Goal: Information Seeking & Learning: Learn about a topic

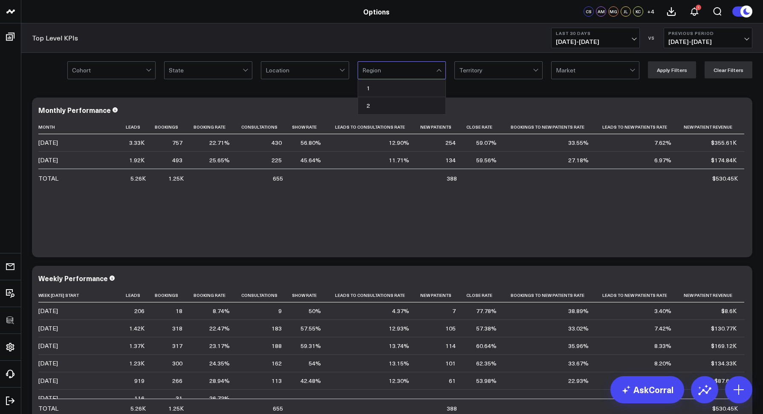
click at [449, 32] on div "Top Level KPIs Last 30 Days 09/14/25 - 10/13/25 VS Previous Period 08/15/25 - 0…" at bounding box center [392, 37] width 742 height 29
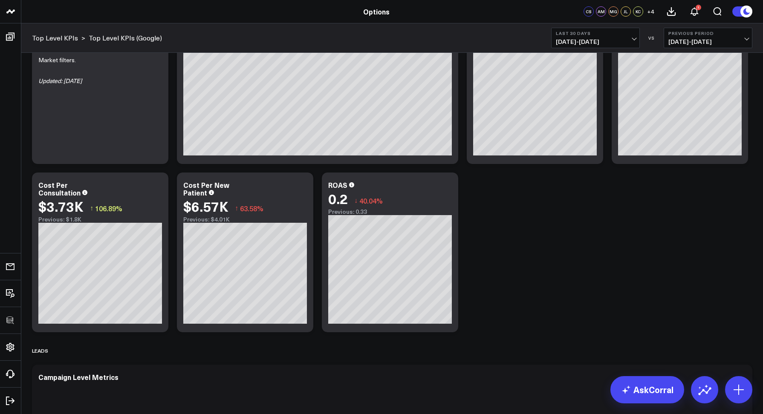
scroll to position [654, 0]
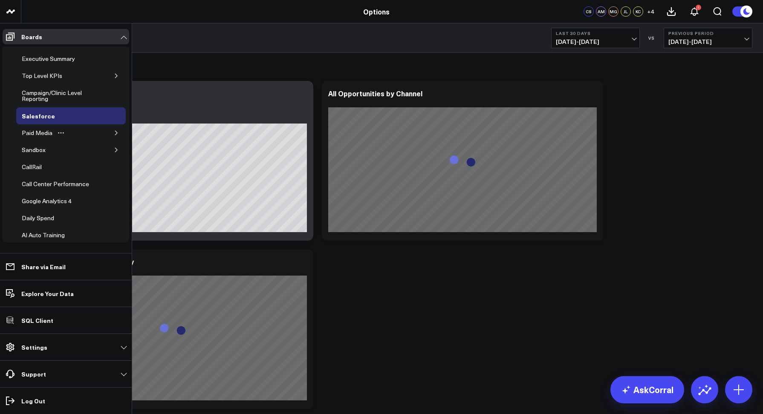
click at [114, 135] on icon "button" at bounding box center [116, 132] width 5 height 5
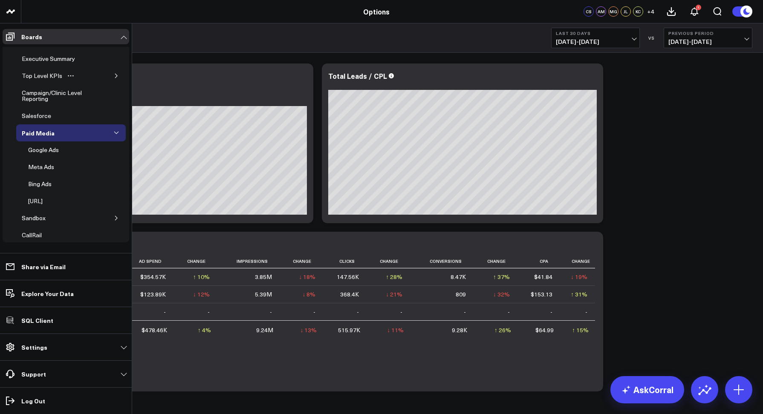
click at [113, 71] on div "Top Level KPIs" at bounding box center [71, 75] width 110 height 17
click at [112, 72] on button "button" at bounding box center [116, 76] width 9 height 9
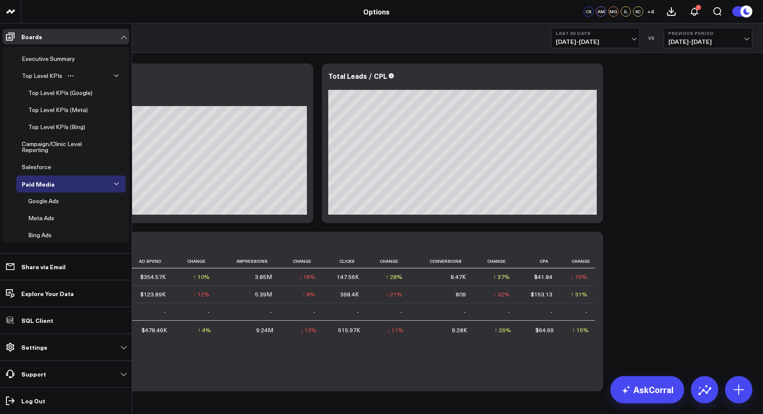
click at [114, 75] on icon "button" at bounding box center [116, 75] width 5 height 5
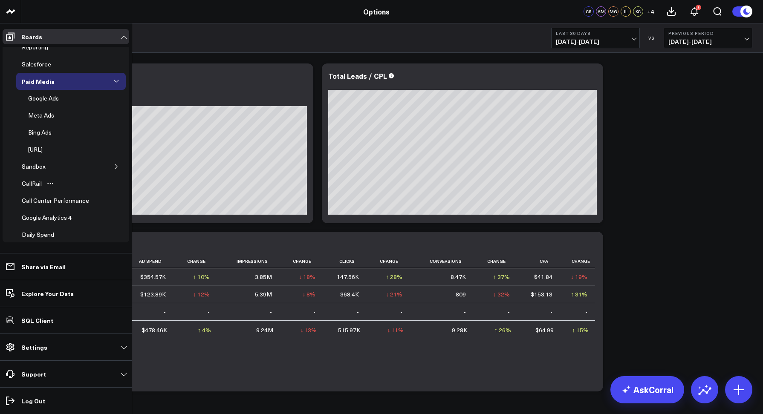
scroll to position [64, 0]
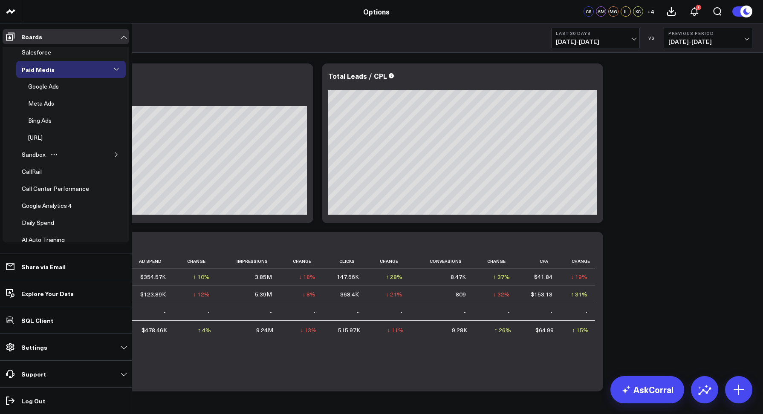
click at [114, 155] on icon "button" at bounding box center [116, 154] width 5 height 5
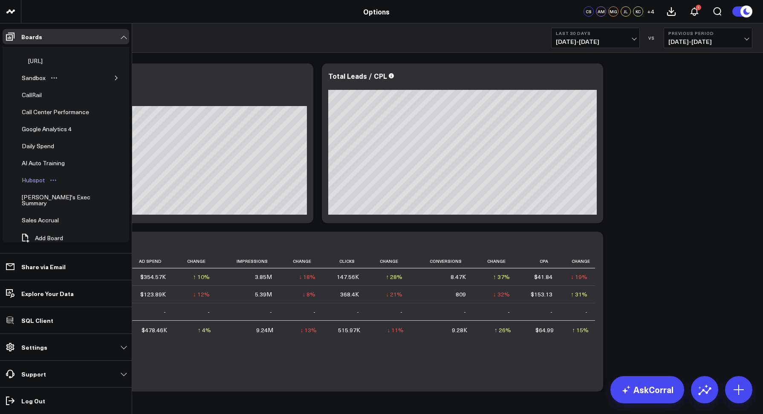
scroll to position [143, 0]
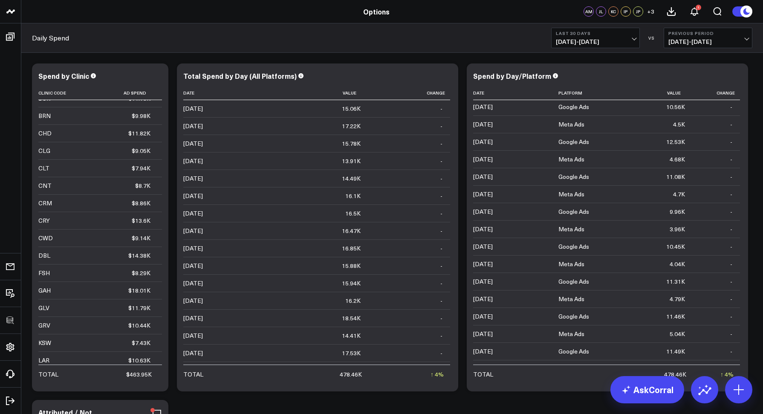
click at [240, 32] on div "Daily Spend Last 30 Days 09/14/25 - 10/13/25 VS Previous Period 08/15/25 - 09/1…" at bounding box center [392, 37] width 742 height 29
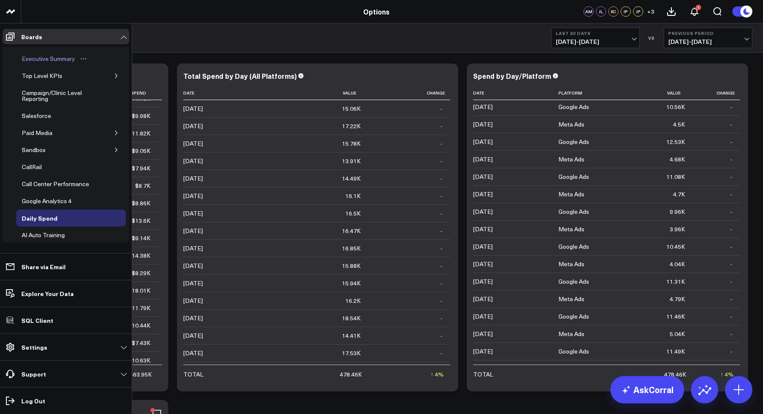
click at [34, 54] on div "Executive Summary" at bounding box center [49, 59] width 58 height 10
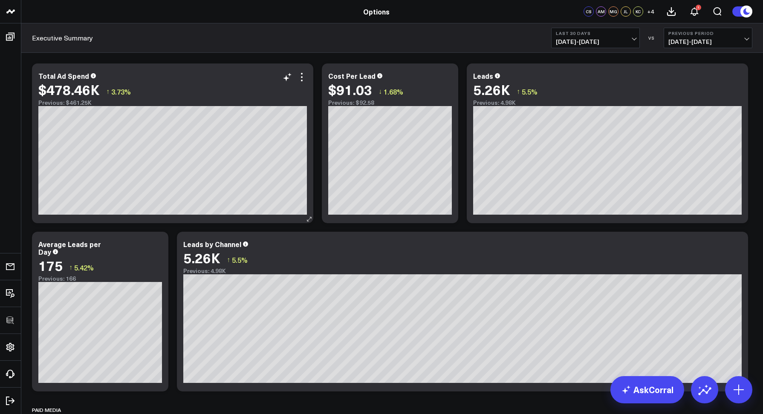
scroll to position [3, 0]
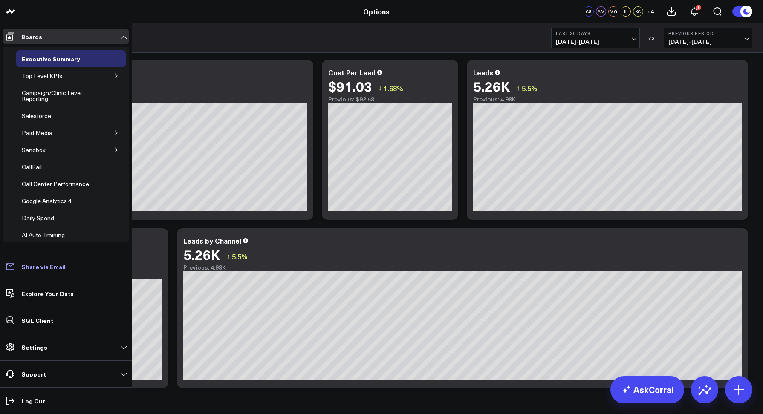
click at [30, 270] on p "Share via Email" at bounding box center [43, 267] width 44 height 7
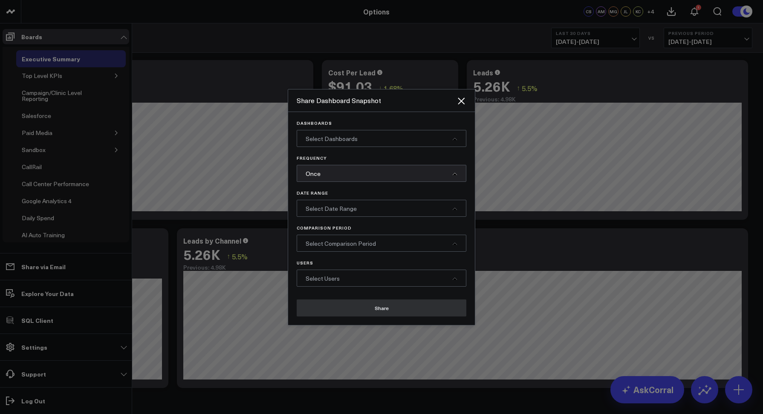
click at [331, 140] on span "Select Dashboards" at bounding box center [332, 139] width 52 height 8
click at [461, 98] on icon "Close" at bounding box center [461, 101] width 10 height 10
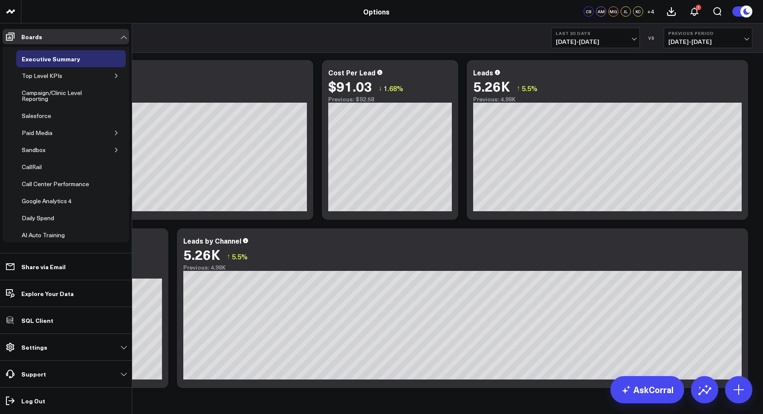
click at [449, 27] on div "Executive Summary Last 30 Days [DATE] - [DATE] VS Previous Period [DATE] - [DAT…" at bounding box center [392, 37] width 742 height 29
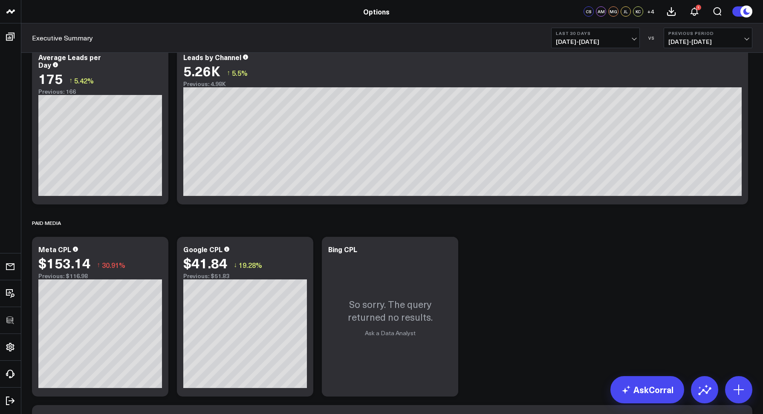
scroll to position [0, 0]
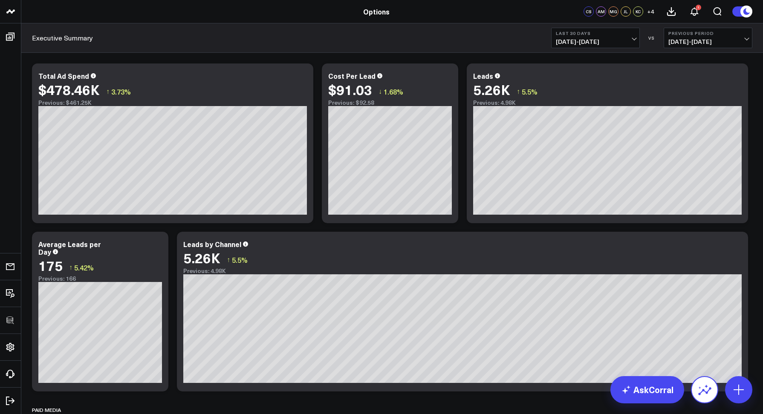
click at [703, 394] on icon at bounding box center [705, 390] width 14 height 14
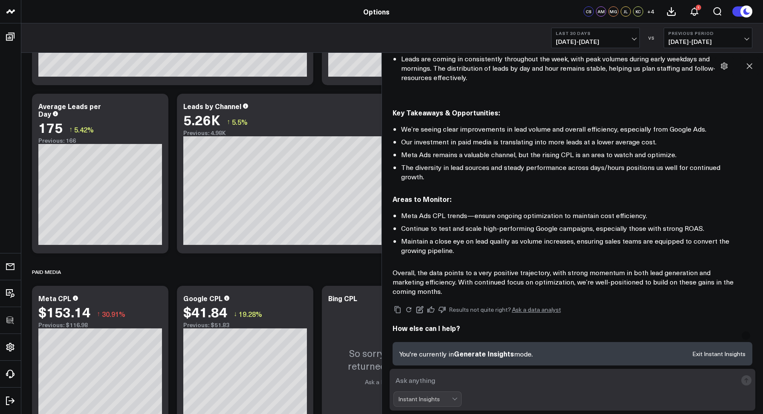
scroll to position [469, 0]
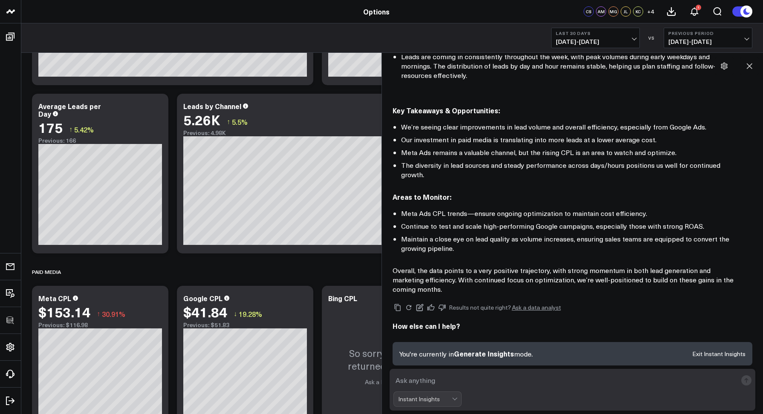
click at [423, 382] on textarea at bounding box center [566, 380] width 344 height 15
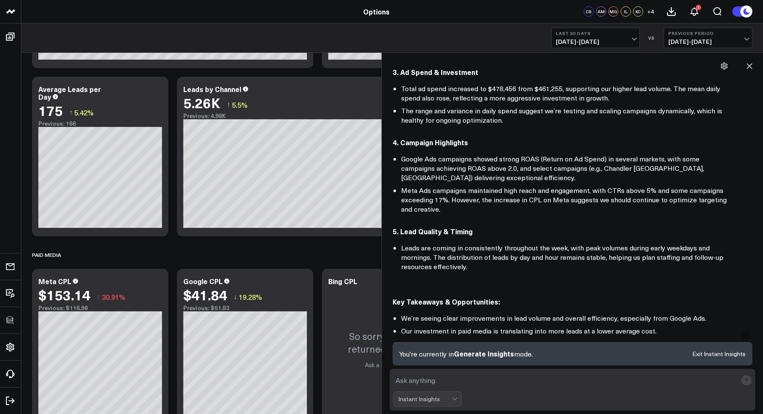
scroll to position [158, 0]
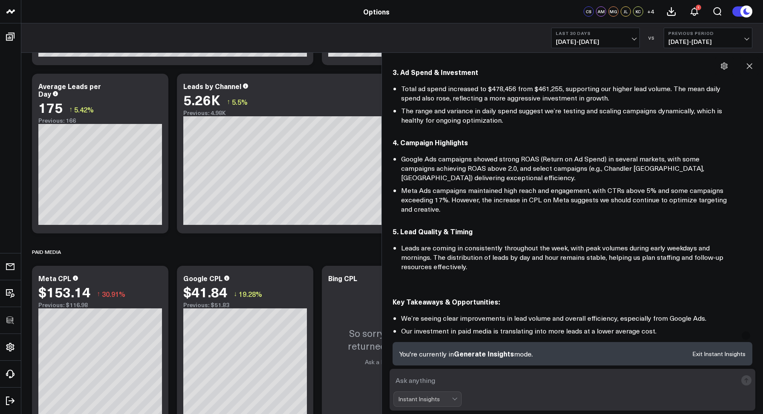
click at [494, 375] on textarea at bounding box center [566, 380] width 344 height 15
type textarea "Tell me more about our campaign highlights"
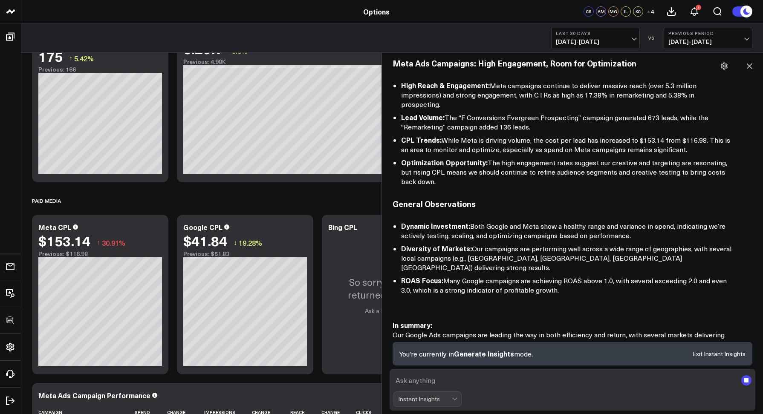
scroll to position [1050, 0]
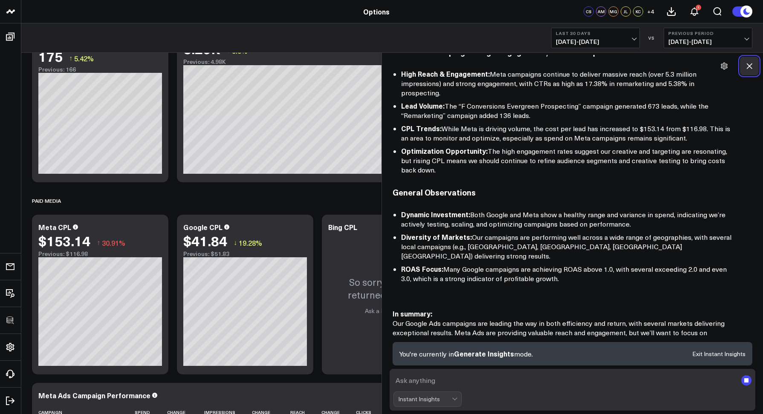
click at [749, 67] on icon at bounding box center [750, 67] width 6 height 6
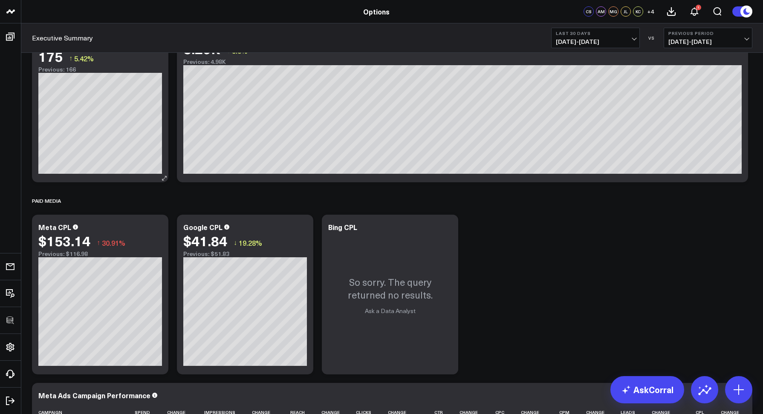
scroll to position [1076, 0]
click at [674, 389] on link "AskCorral" at bounding box center [648, 389] width 74 height 27
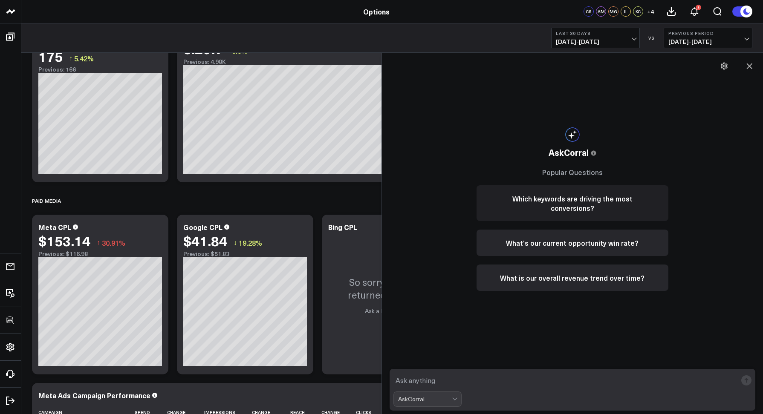
click at [553, 205] on button "Which keywords are driving the most conversions?" at bounding box center [573, 203] width 192 height 36
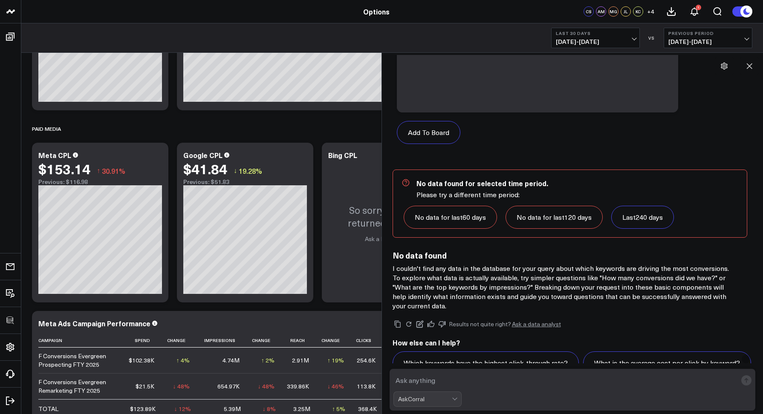
scroll to position [775, 0]
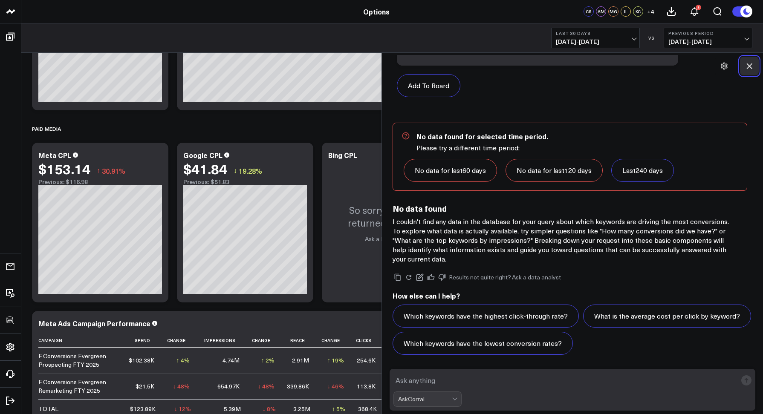
click at [746, 65] on icon at bounding box center [749, 66] width 9 height 9
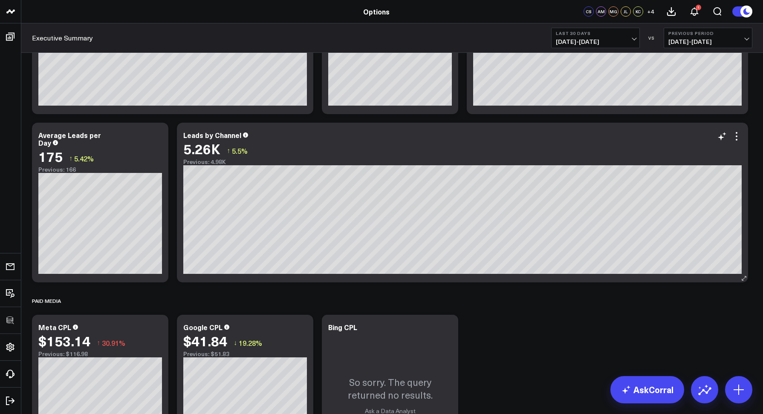
scroll to position [0, 0]
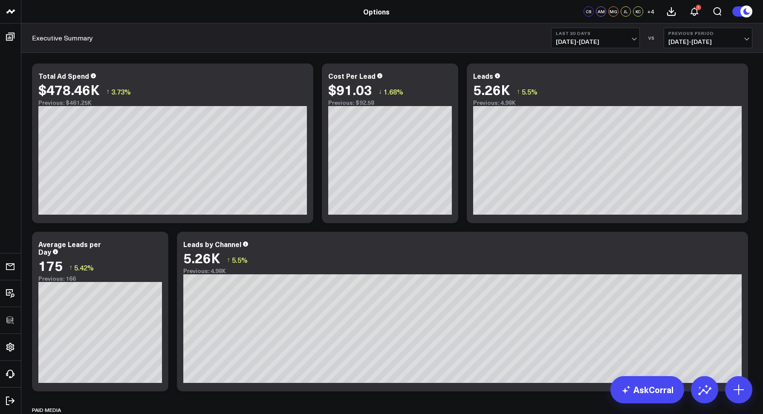
click at [217, 38] on div "Executive Summary Last 30 Days [DATE] - [DATE] VS Previous Period [DATE] - [DAT…" at bounding box center [392, 37] width 742 height 29
click at [185, 33] on div "Executive Summary Last 30 Days [DATE] - [DATE] VS Previous Period [DATE] - [DAT…" at bounding box center [392, 37] width 742 height 29
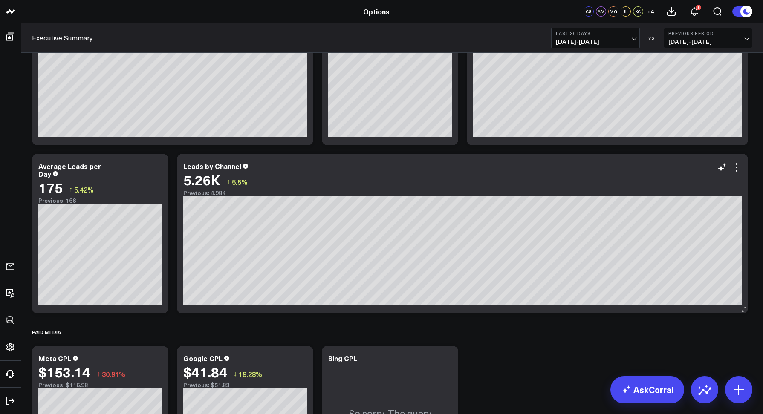
scroll to position [86, 0]
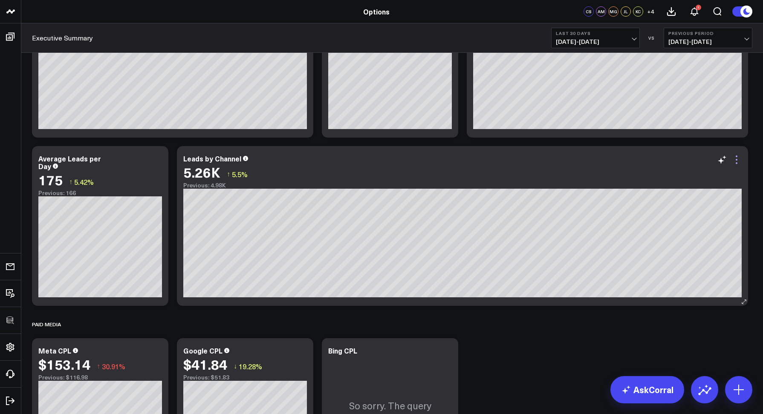
click at [736, 161] on icon at bounding box center [737, 160] width 10 height 10
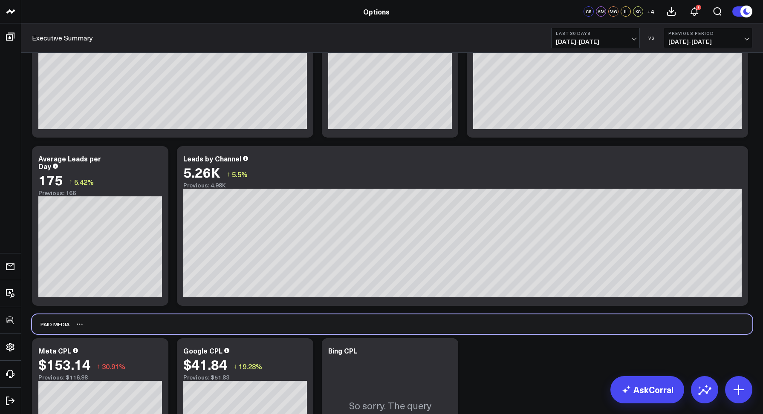
click at [576, 322] on div "Paid Media" at bounding box center [392, 325] width 721 height 20
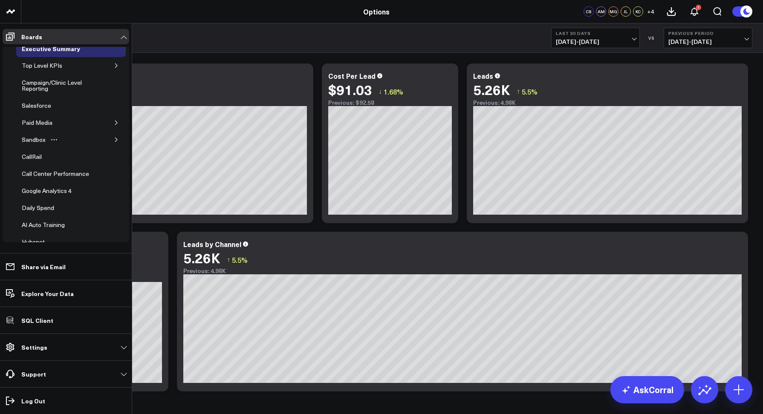
scroll to position [0, 0]
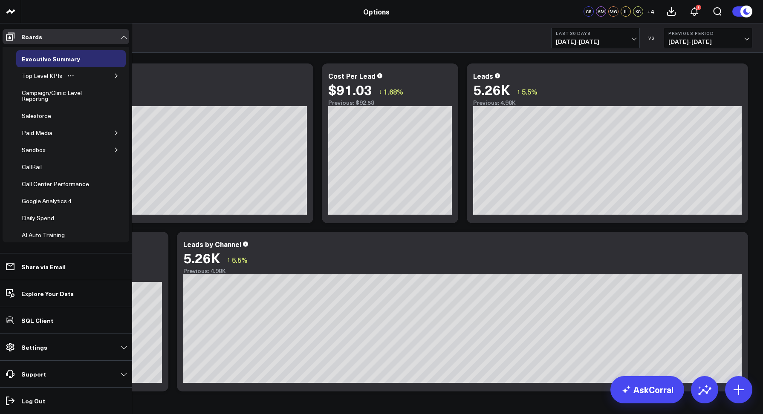
click at [114, 76] on icon "button" at bounding box center [116, 75] width 5 height 5
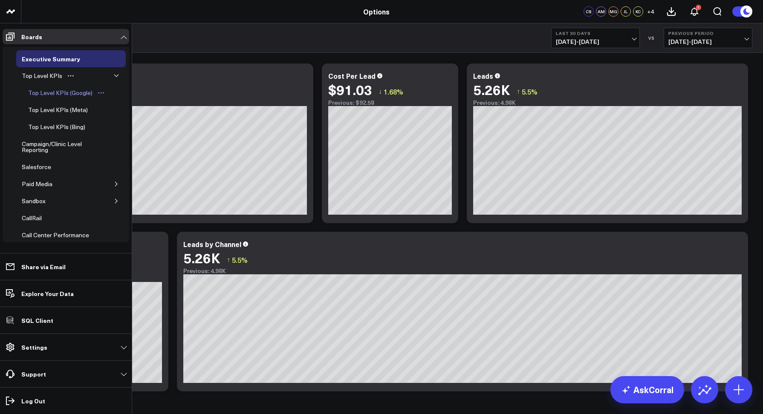
click at [51, 98] on div "Top Level KPIs (Google)" at bounding box center [60, 93] width 69 height 10
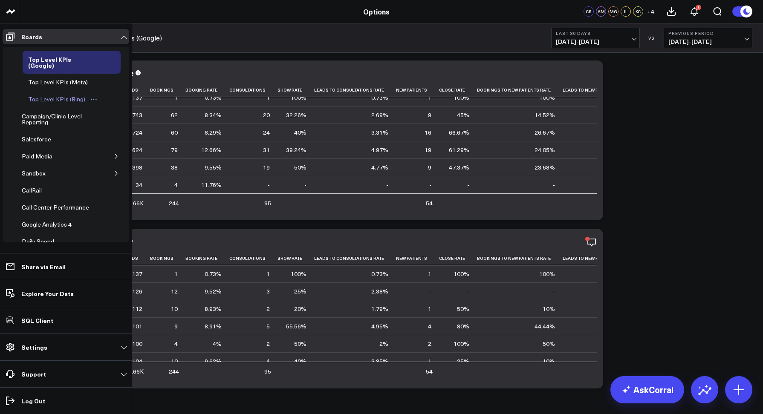
scroll to position [41, 0]
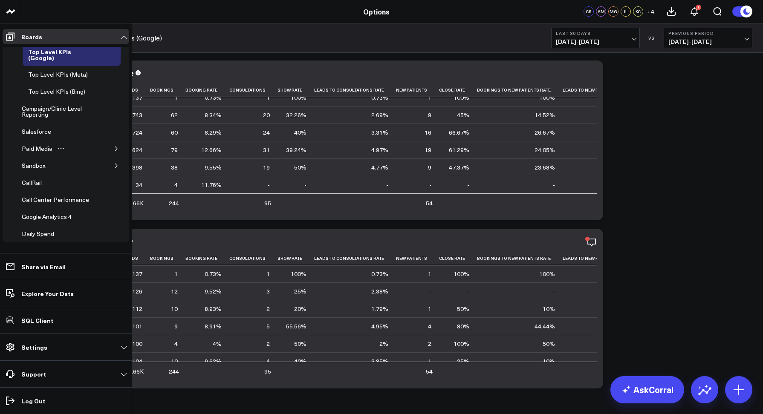
click at [114, 148] on icon "button" at bounding box center [116, 148] width 5 height 5
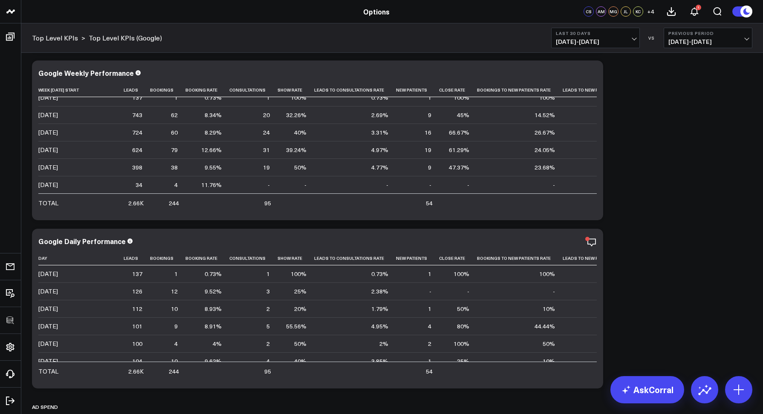
scroll to position [140, 0]
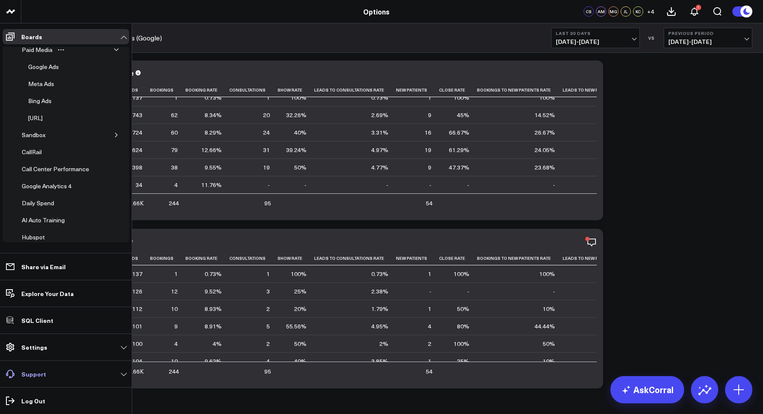
click at [57, 376] on link "Support" at bounding box center [66, 374] width 127 height 15
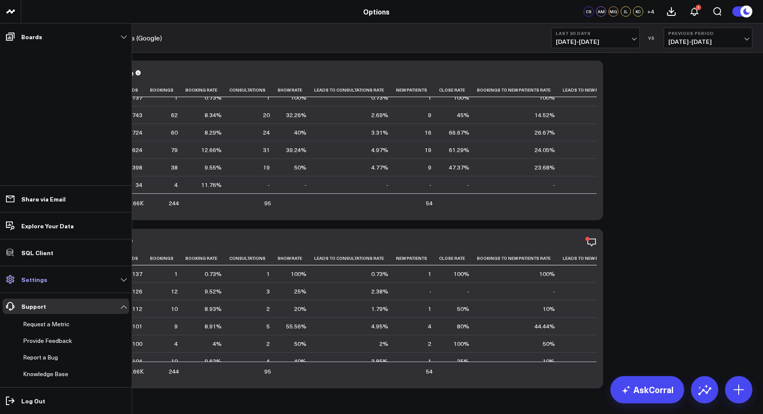
click at [29, 276] on p "Settings" at bounding box center [34, 279] width 26 height 7
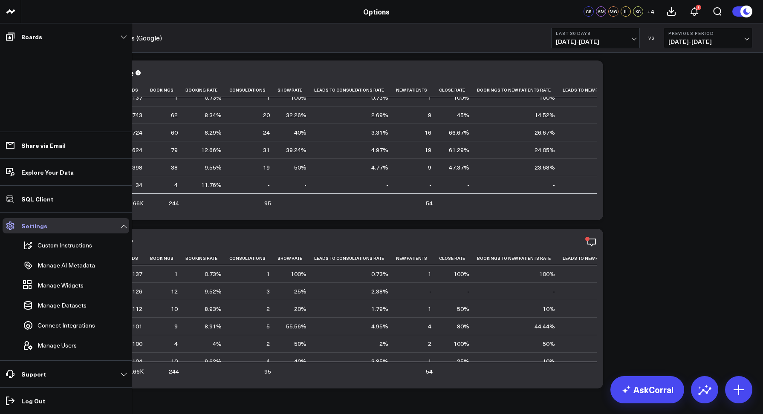
click at [45, 227] on link "Settings" at bounding box center [66, 225] width 127 height 15
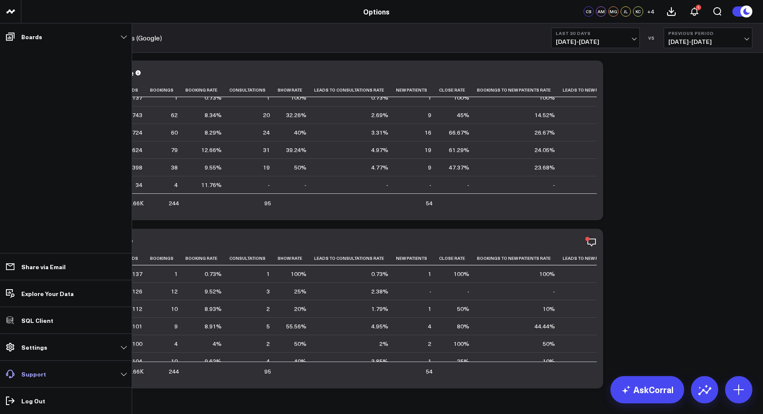
click at [47, 369] on link "Support" at bounding box center [66, 374] width 127 height 15
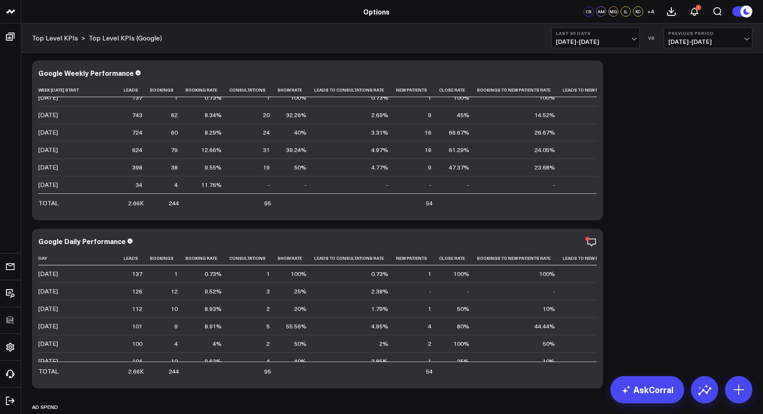
click at [416, 49] on div "Top Level KPIs > Top Level KPIs (Google) Last 30 Days [DATE] - [DATE] VS Previo…" at bounding box center [392, 37] width 742 height 29
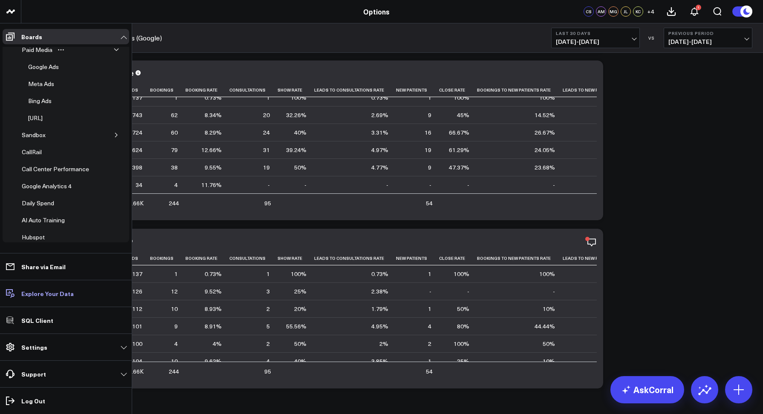
scroll to position [104, 0]
click at [62, 375] on link "Support" at bounding box center [66, 374] width 127 height 15
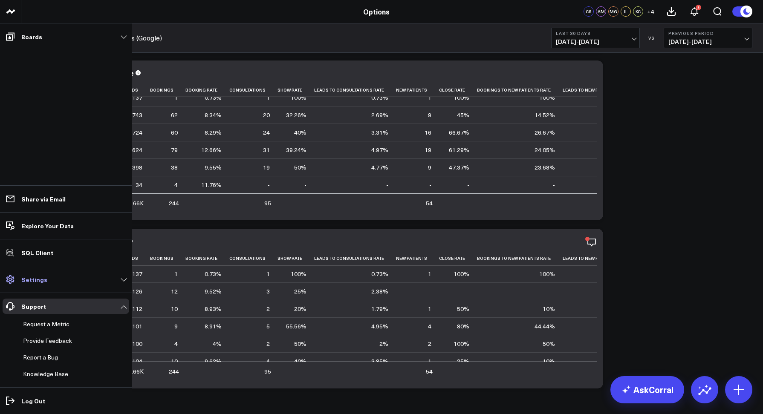
click at [37, 276] on p "Settings" at bounding box center [34, 279] width 26 height 7
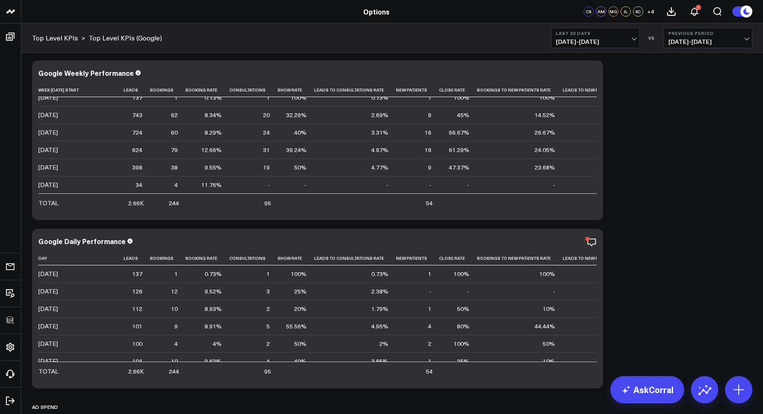
click at [215, 34] on div "Top Level KPIs > Top Level KPIs (Google) Last 30 Days [DATE] - [DATE] VS Previo…" at bounding box center [392, 37] width 742 height 29
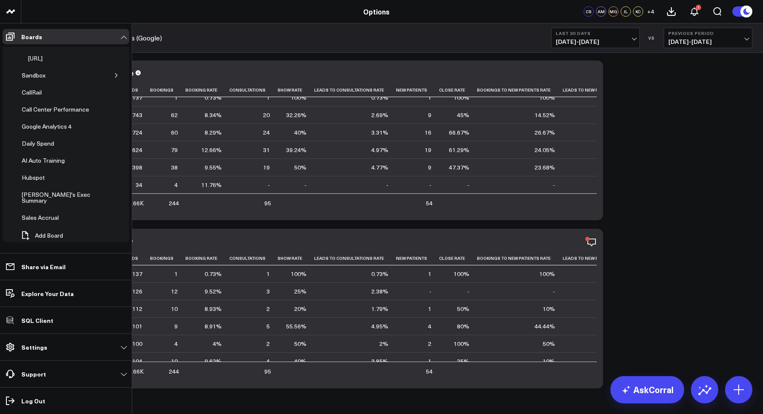
scroll to position [0, 0]
